Goal: Find specific page/section: Find specific page/section

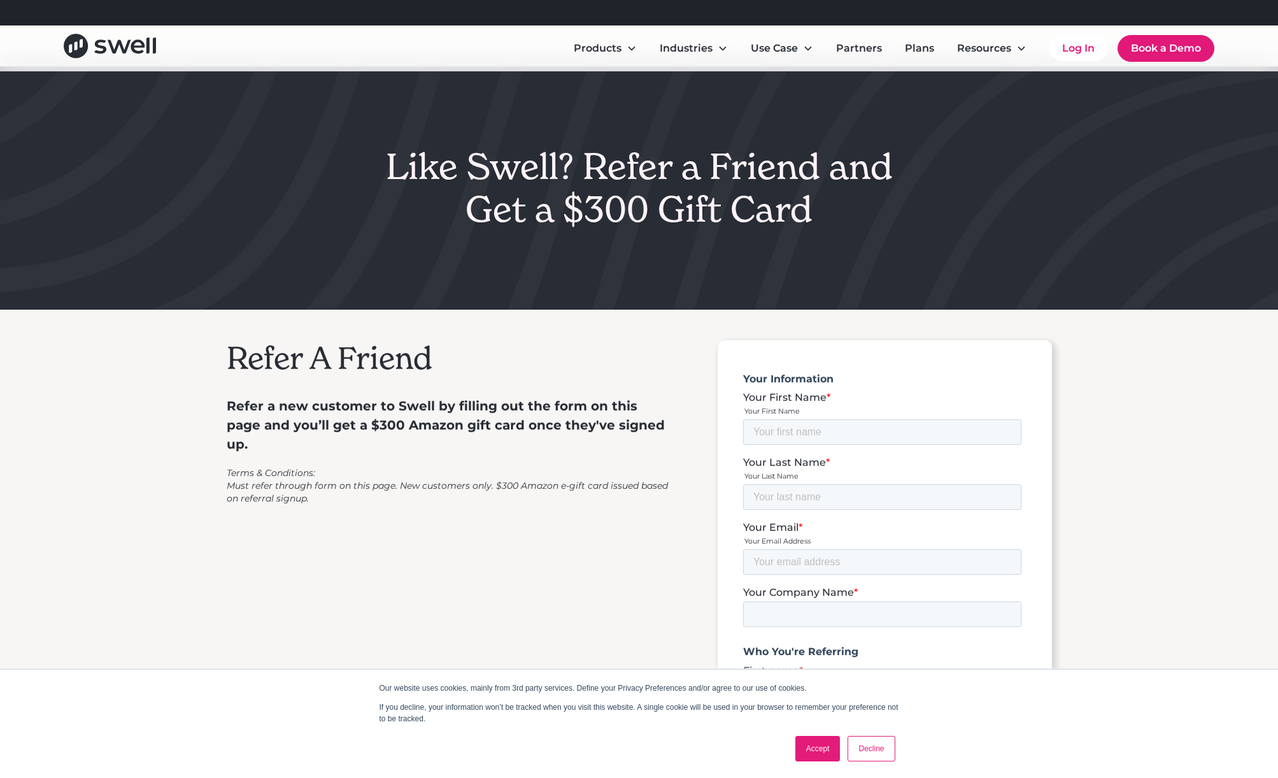
scroll to position [8, 0]
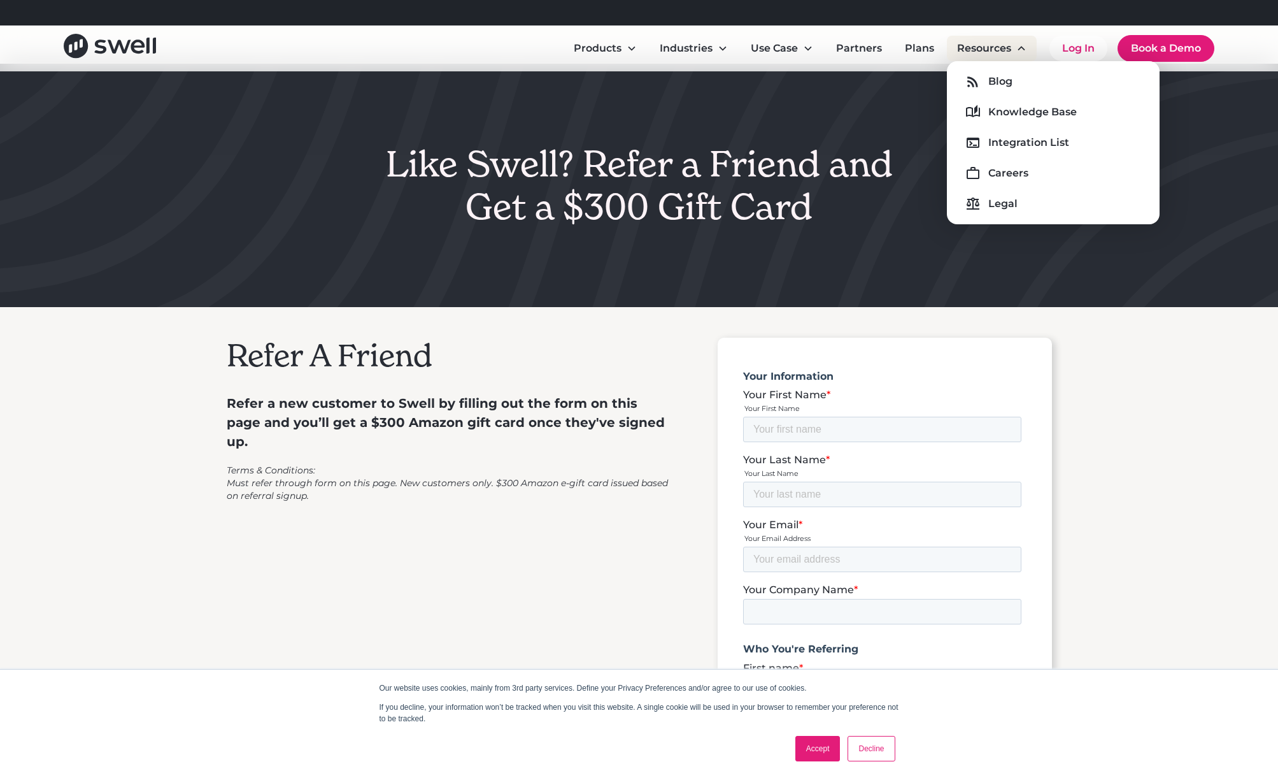
click at [983, 46] on div "Resources" at bounding box center [984, 48] width 54 height 15
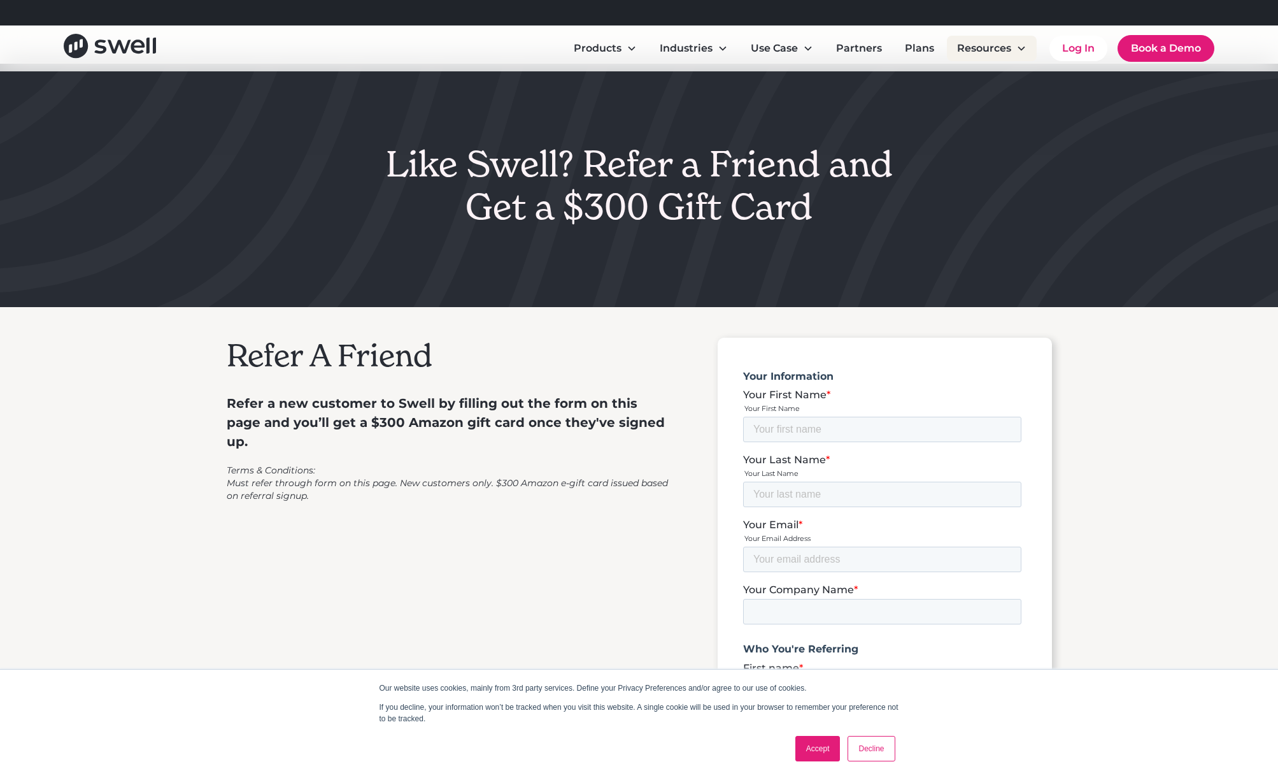
click at [982, 46] on div "Resources" at bounding box center [984, 48] width 54 height 15
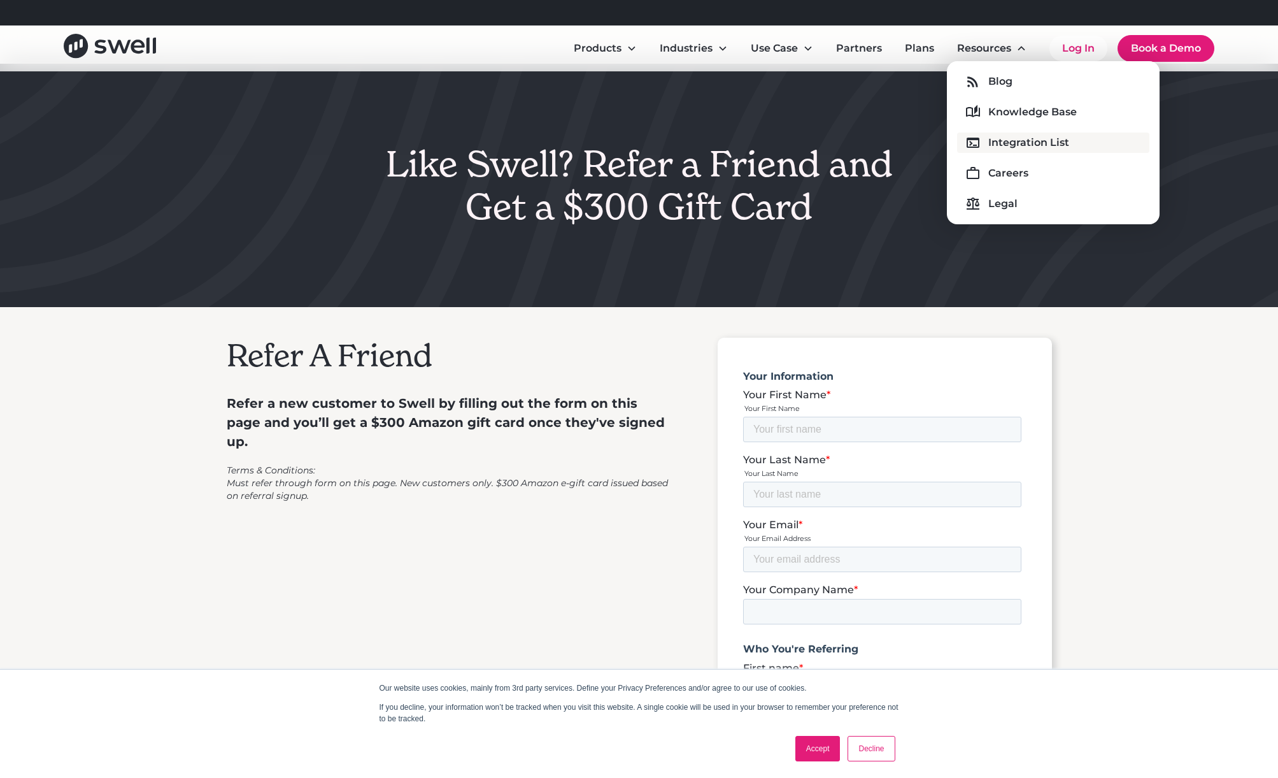
click at [996, 135] on div "Integration List" at bounding box center [1029, 142] width 81 height 15
